Goal: Information Seeking & Learning: Learn about a topic

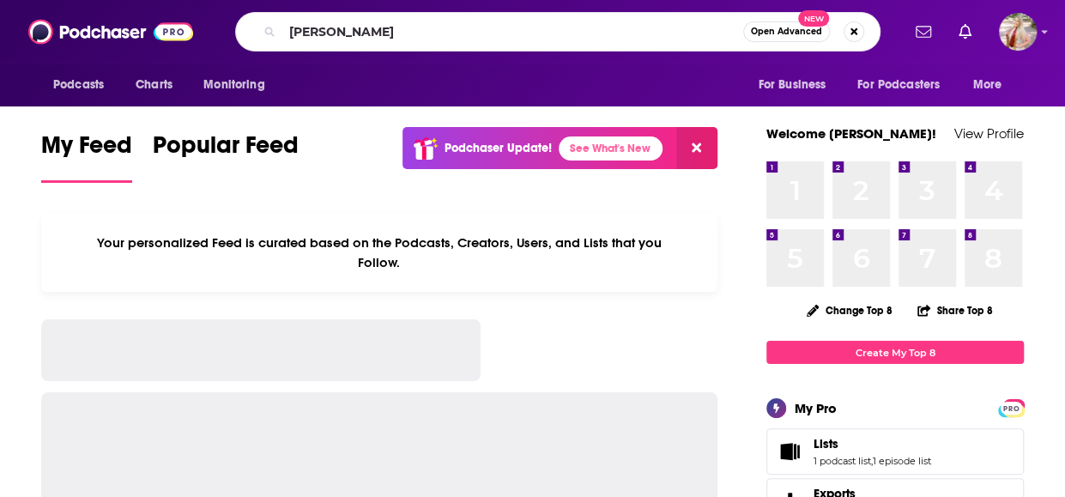
type input "[PERSON_NAME]"
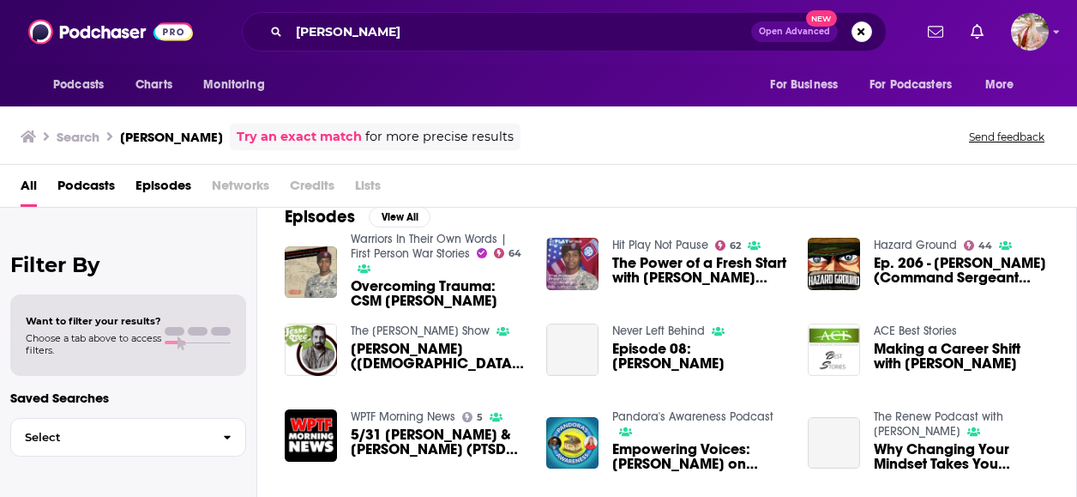
scroll to position [244, 0]
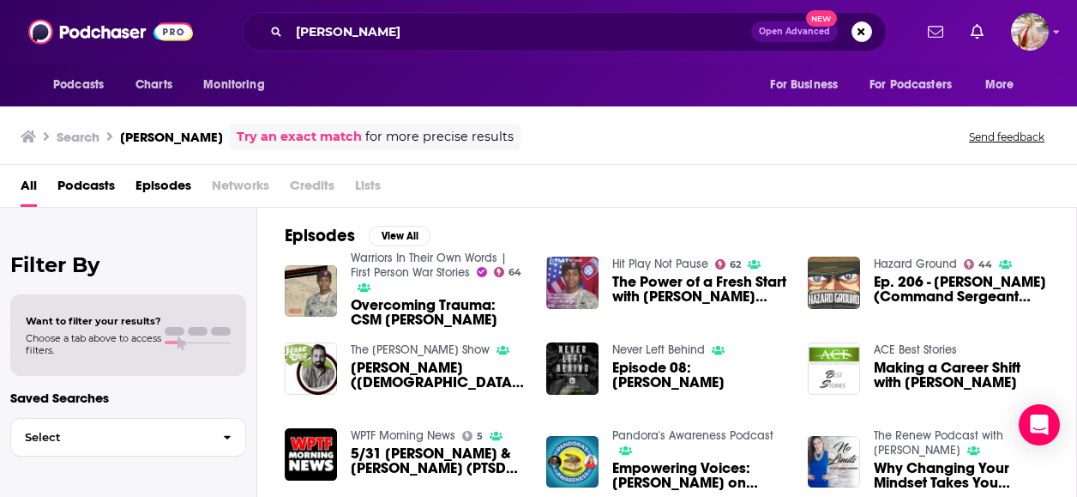
drag, startPoint x: 883, startPoint y: 270, endPoint x: 838, endPoint y: 299, distance: 53.3
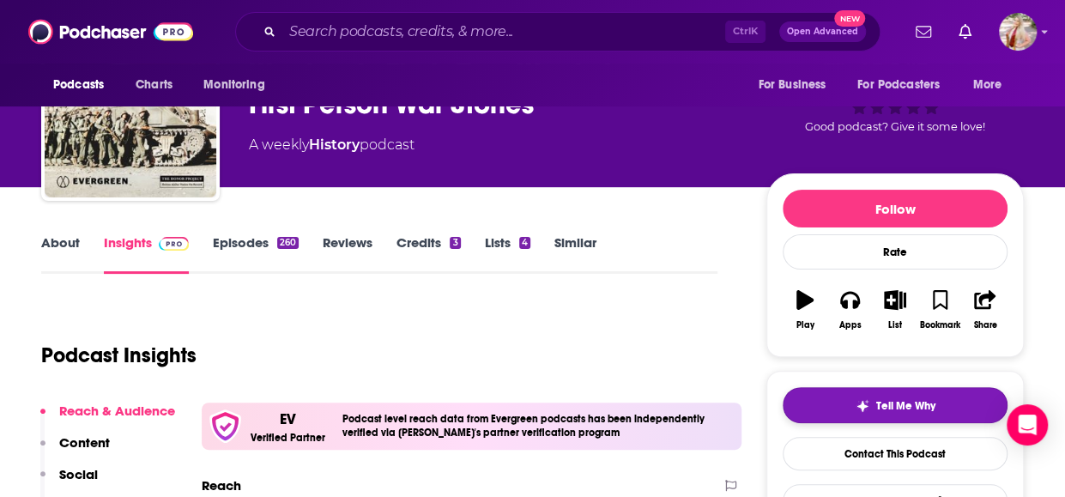
scroll to position [94, 0]
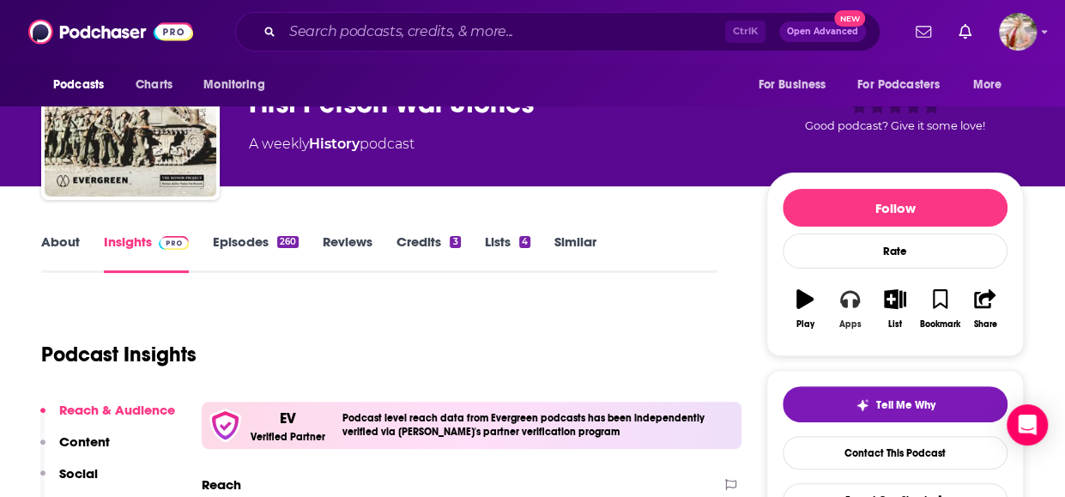
click at [848, 296] on icon "button" at bounding box center [849, 298] width 19 height 19
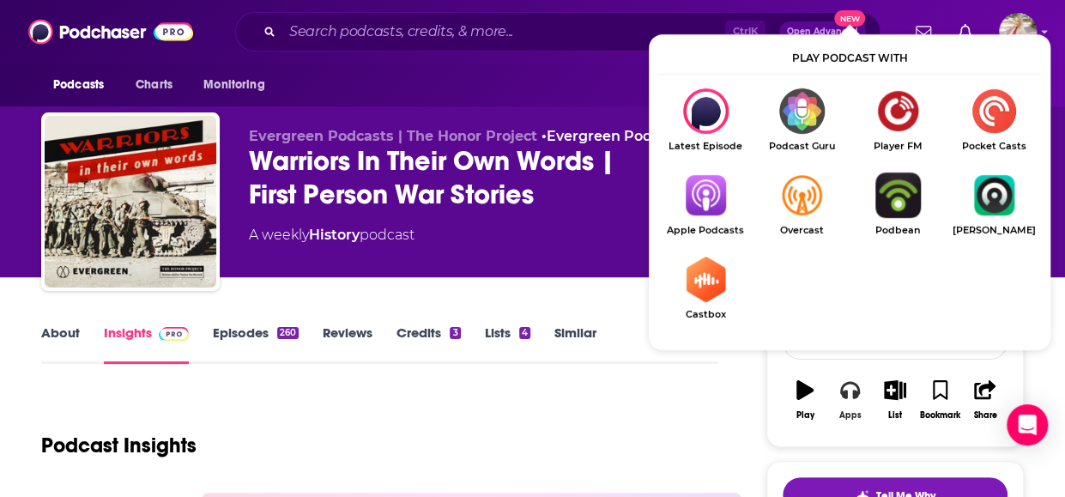
scroll to position [3, 0]
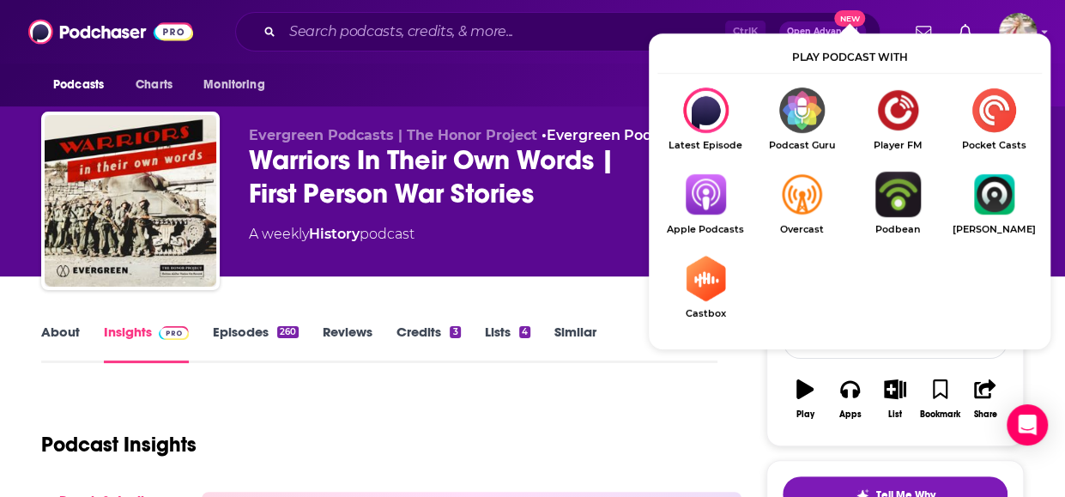
click at [709, 186] on img "Show Listen On dropdown" at bounding box center [705, 194] width 96 height 45
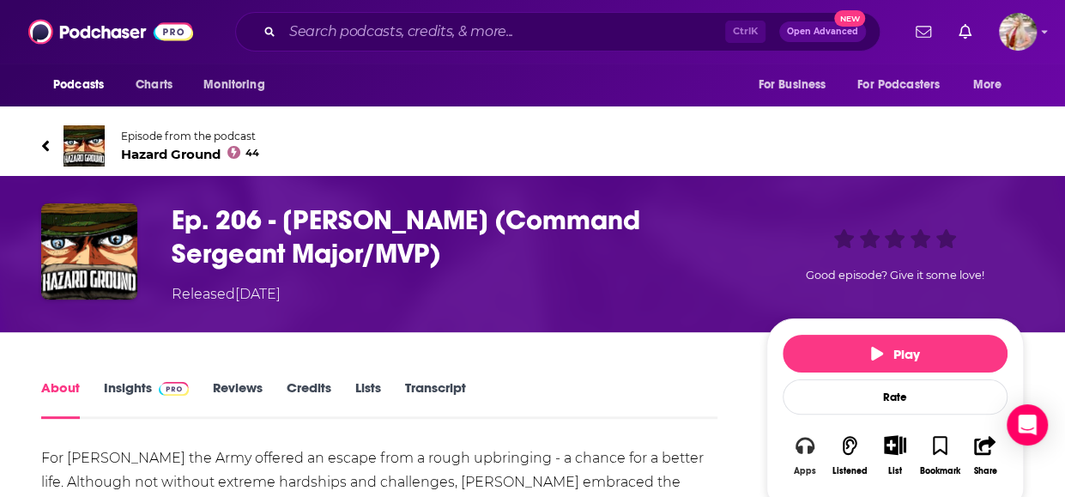
click at [813, 454] on button "Apps" at bounding box center [804, 455] width 45 height 63
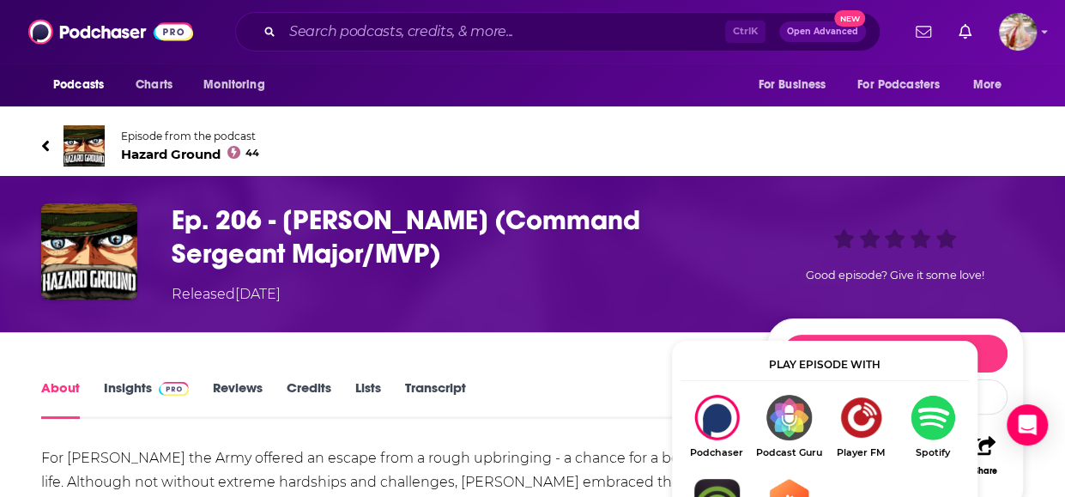
click at [920, 419] on img "Show Listen On dropdown" at bounding box center [932, 417] width 72 height 45
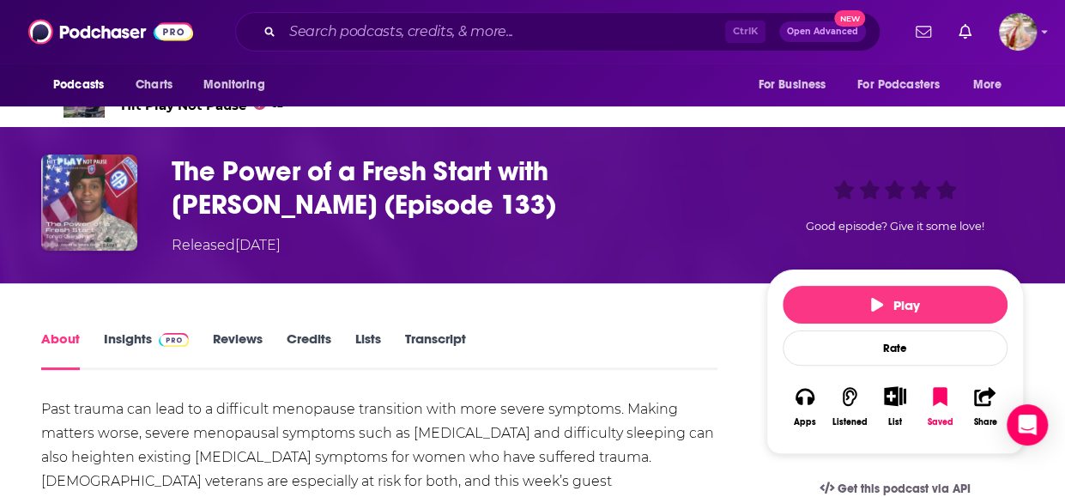
scroll to position [50, 0]
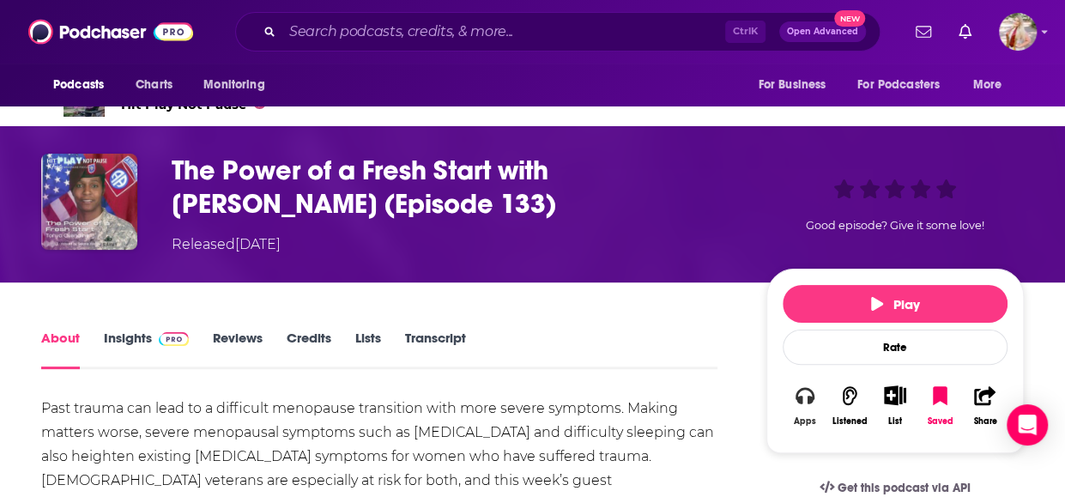
click at [808, 408] on button "Apps" at bounding box center [804, 405] width 45 height 63
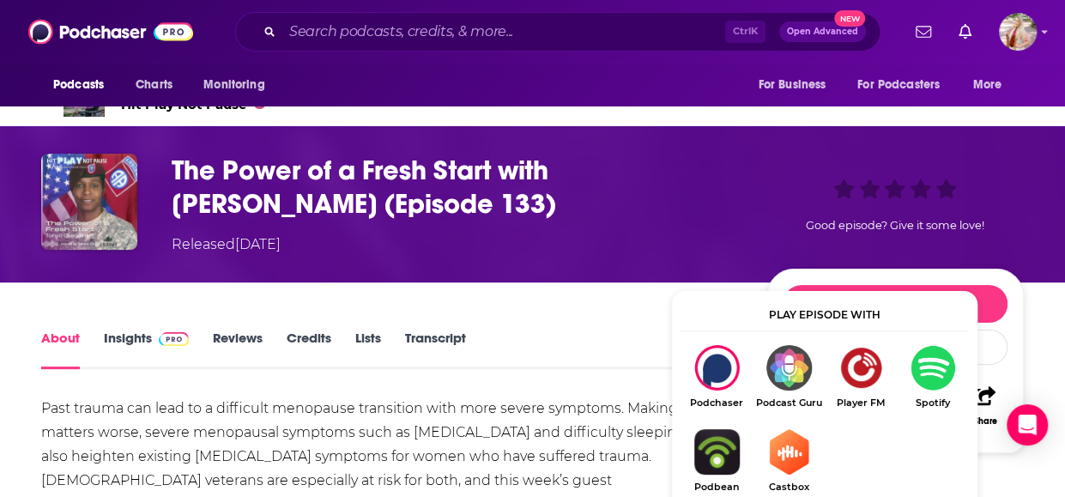
click at [908, 377] on img "Show Listen On dropdown" at bounding box center [932, 367] width 72 height 45
